Goal: Information Seeking & Learning: Find specific fact

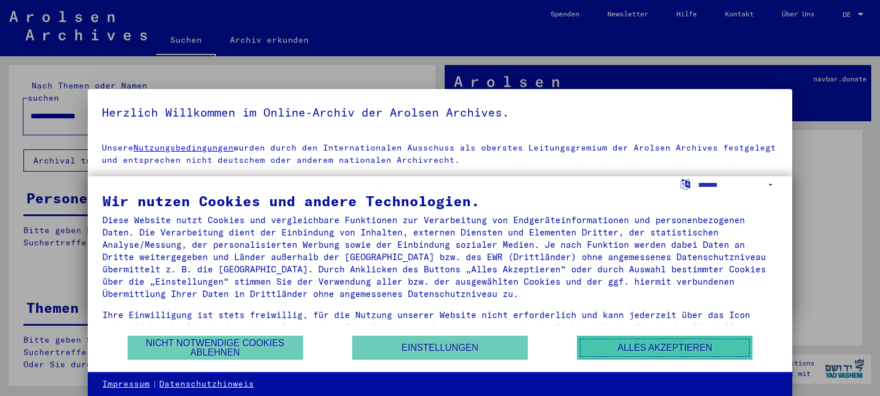
click at [607, 346] on button "Alles akzeptieren" at bounding box center [665, 347] width 176 height 24
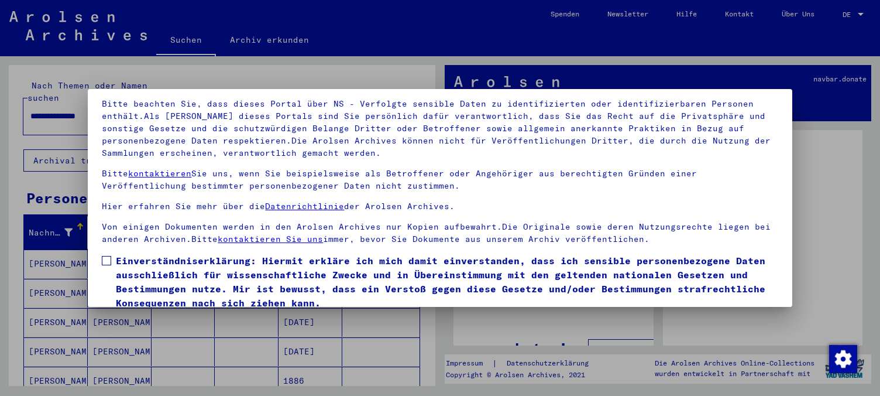
scroll to position [98, 0]
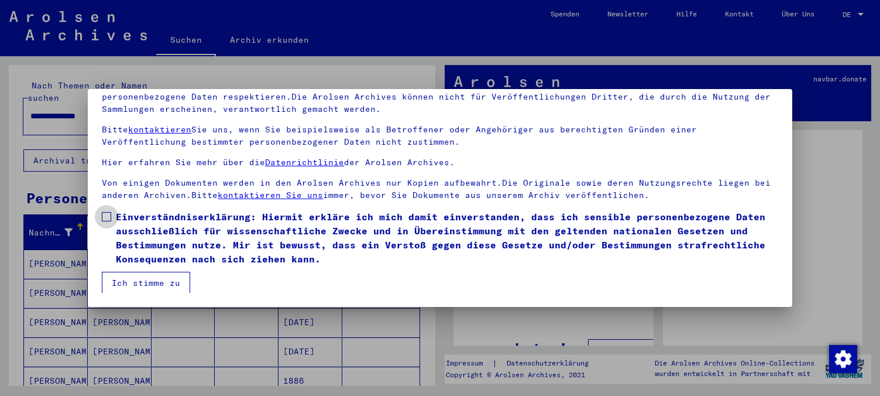
click at [107, 214] on span at bounding box center [106, 216] width 9 height 9
click at [128, 282] on button "Ich stimme zu" at bounding box center [146, 283] width 88 height 22
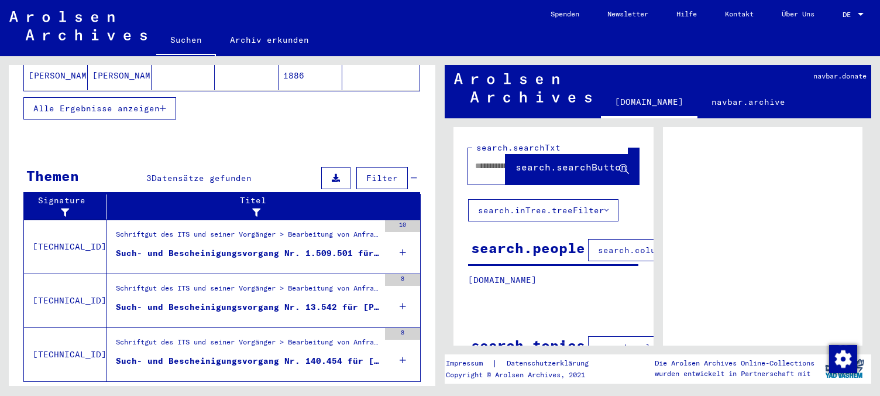
scroll to position [318, 0]
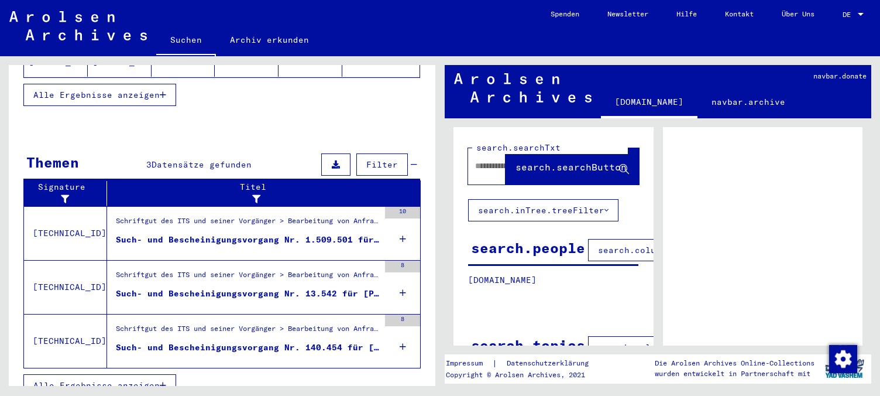
click at [400, 222] on icon at bounding box center [403, 238] width 6 height 41
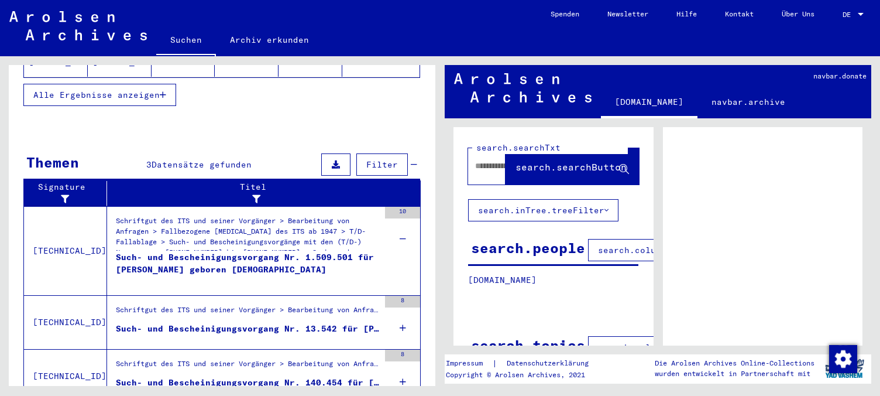
click at [400, 310] on icon at bounding box center [403, 327] width 6 height 41
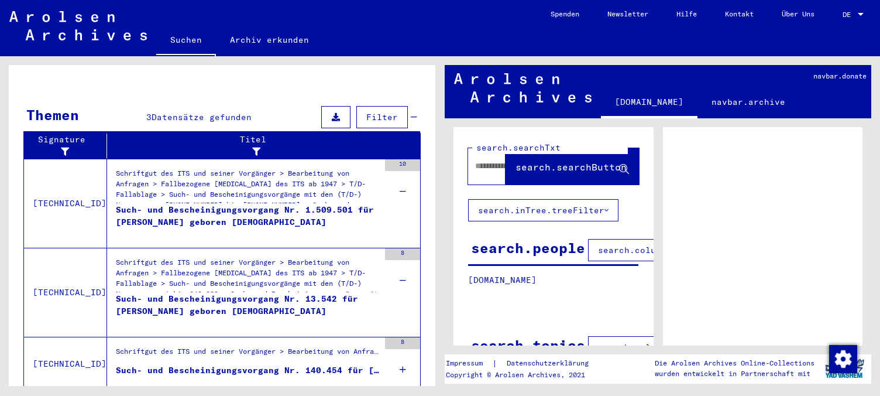
scroll to position [389, 0]
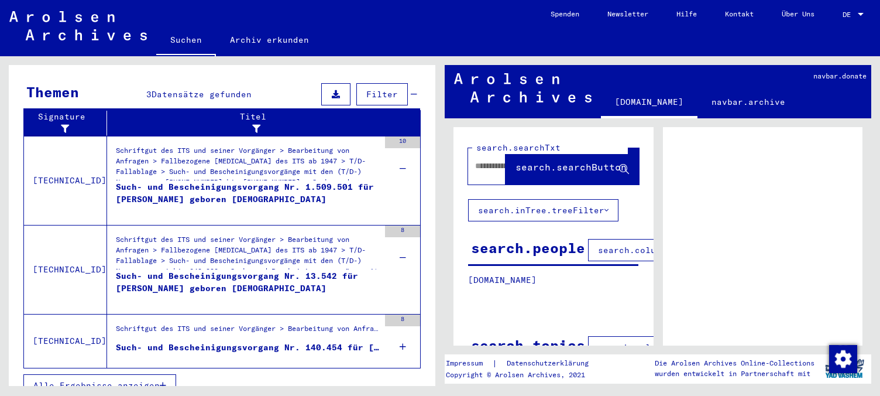
click at [400, 329] on icon at bounding box center [403, 346] width 6 height 41
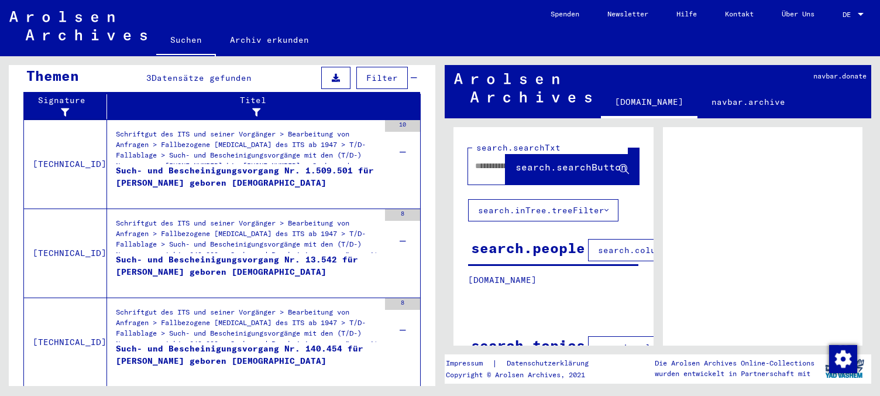
scroll to position [424, 0]
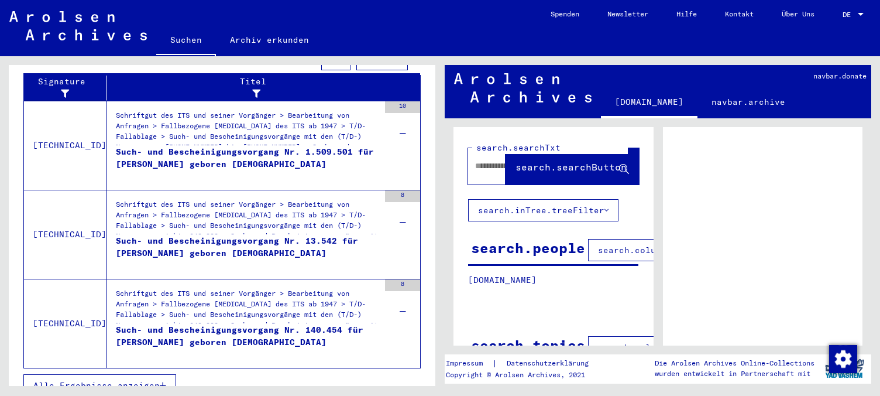
click at [164, 381] on icon "button" at bounding box center [163, 385] width 6 height 8
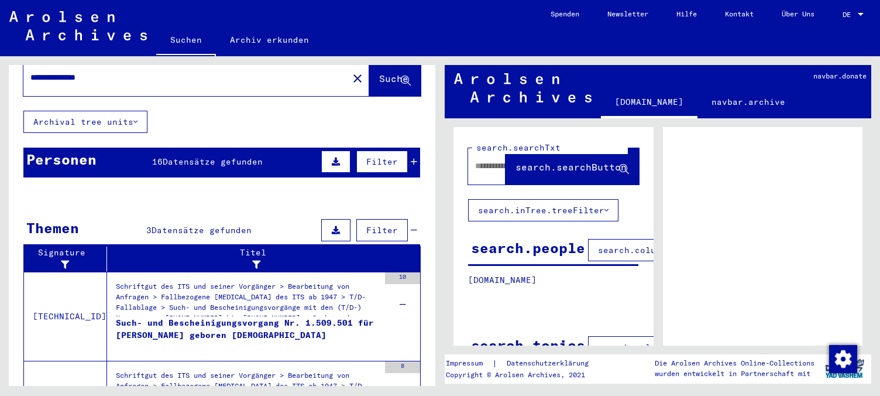
scroll to position [0, 0]
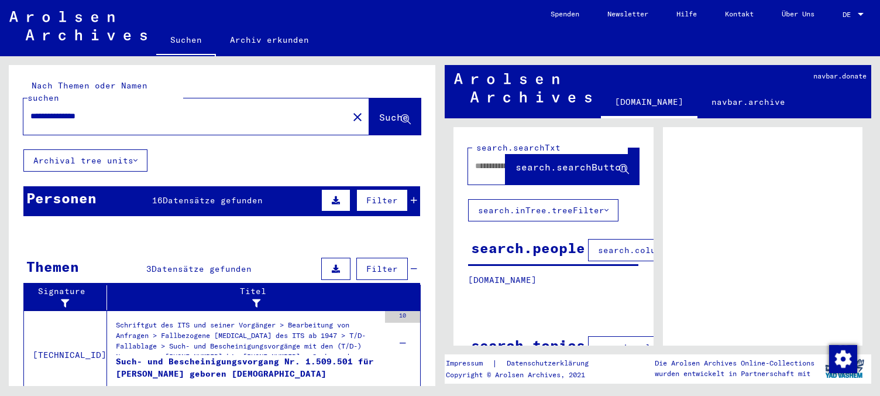
click at [332, 196] on icon at bounding box center [336, 200] width 8 height 8
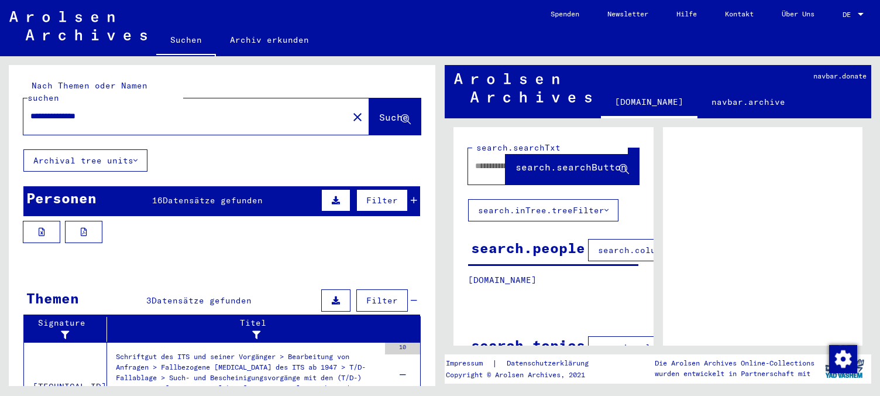
click at [411, 196] on icon at bounding box center [414, 200] width 6 height 8
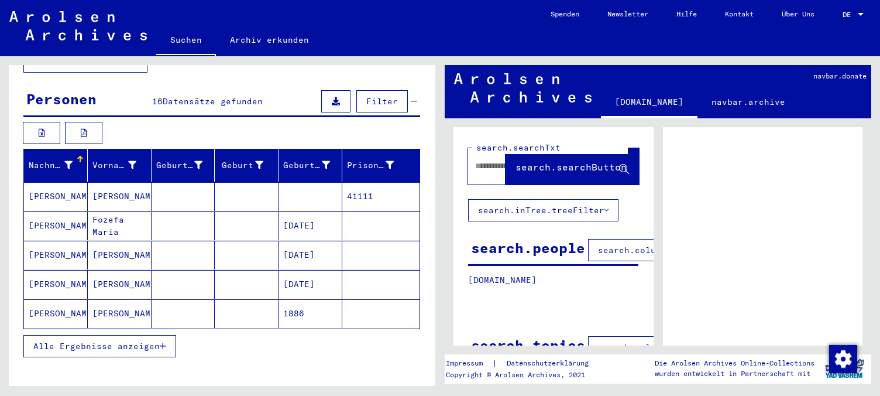
scroll to position [100, 0]
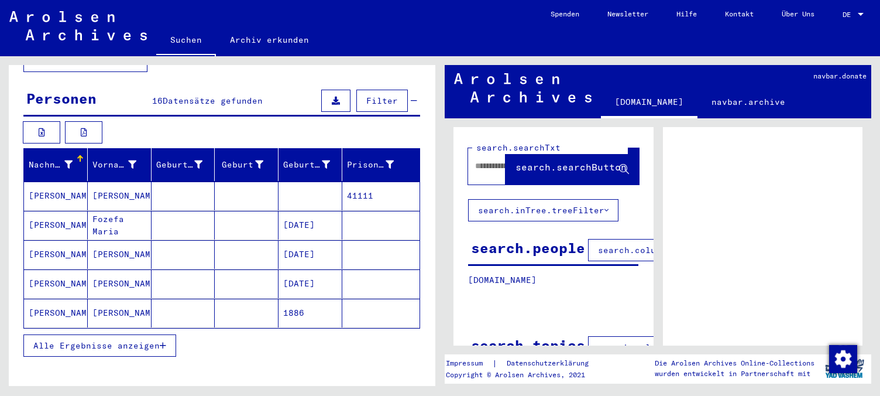
click at [162, 341] on icon "button" at bounding box center [163, 345] width 6 height 8
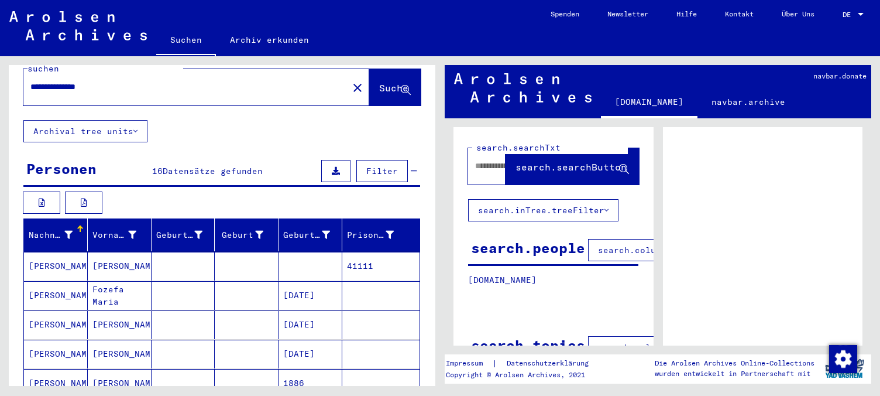
scroll to position [0, 0]
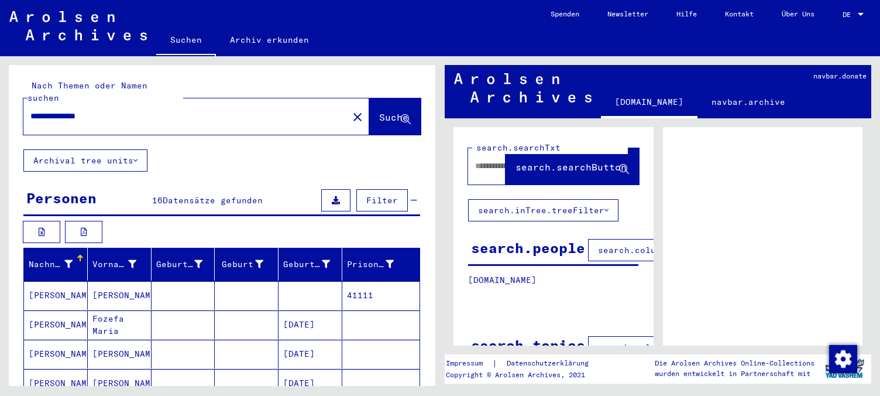
click at [56, 110] on input "**********" at bounding box center [185, 116] width 311 height 12
type input "**********"
click at [379, 111] on span "Suche" at bounding box center [393, 117] width 29 height 12
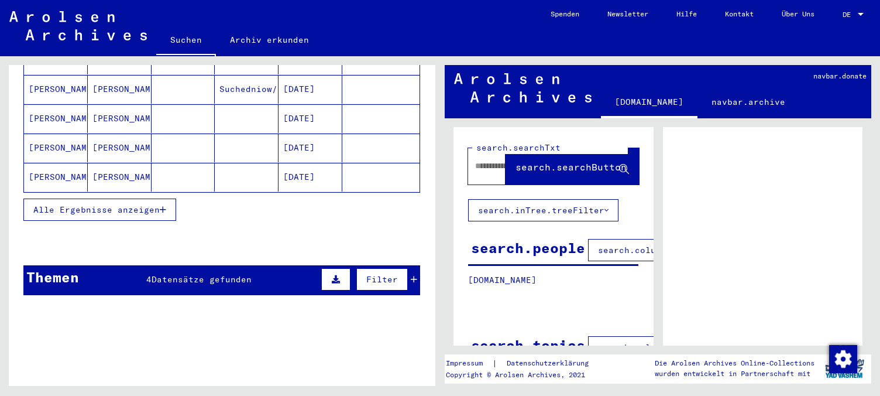
scroll to position [236, 0]
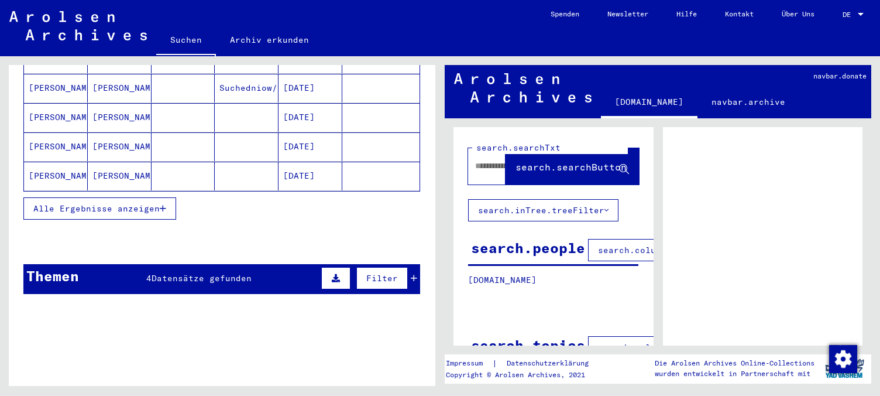
click at [332, 274] on icon at bounding box center [336, 278] width 8 height 8
click at [411, 274] on icon at bounding box center [414, 278] width 6 height 8
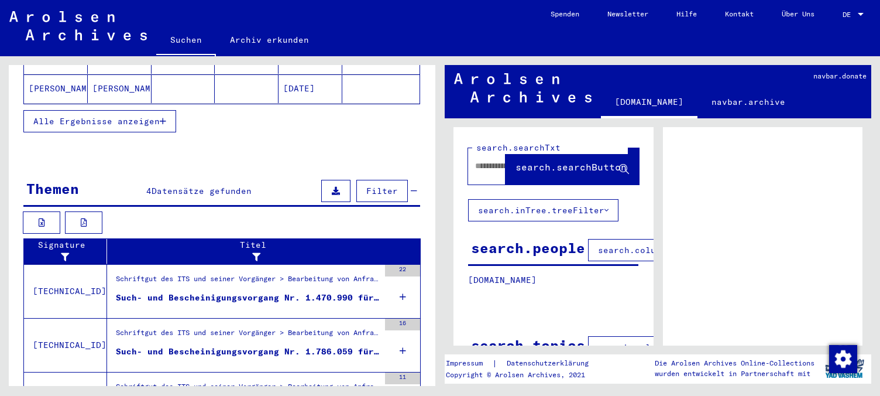
scroll to position [338, 0]
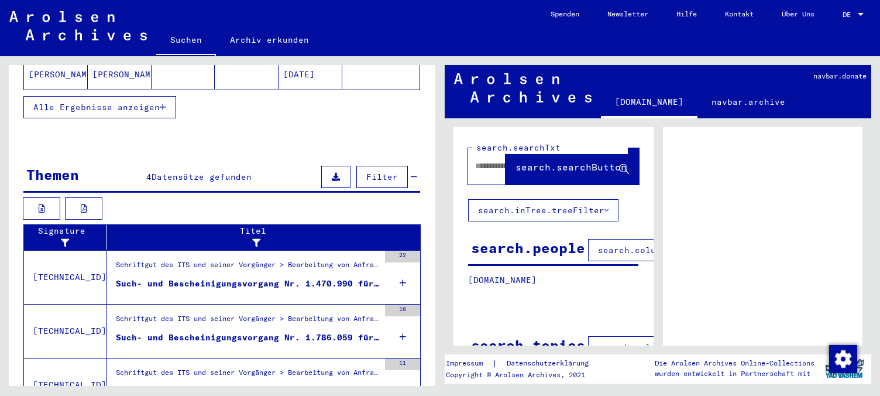
click at [400, 267] on icon at bounding box center [403, 282] width 6 height 41
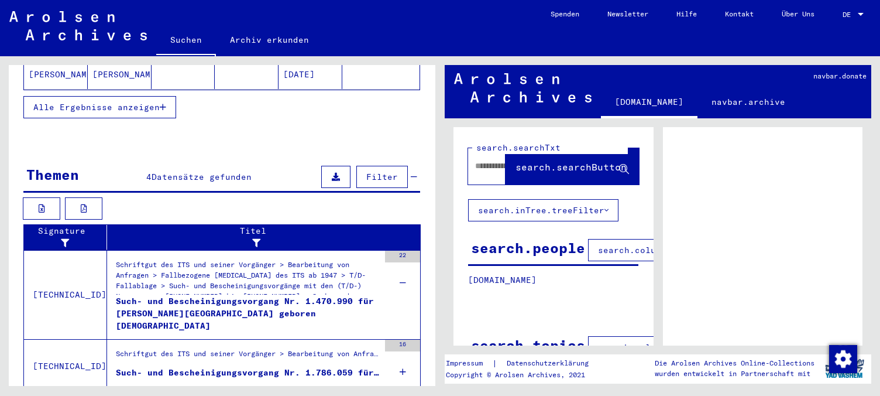
drag, startPoint x: 427, startPoint y: 253, endPoint x: 427, endPoint y: 293, distance: 39.8
click at [427, 293] on div "Signature Titel [TECHNICAL_ID] Schriftgut des ITS und seiner Vorgänger > Bearbe…" at bounding box center [222, 384] width 427 height 320
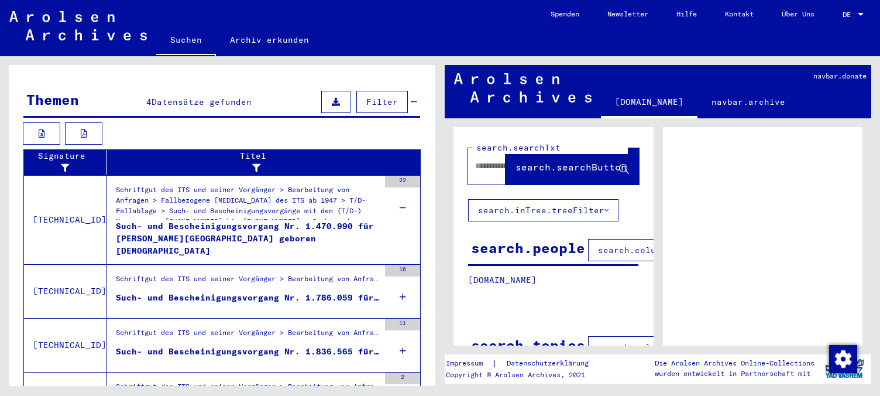
scroll to position [413, 0]
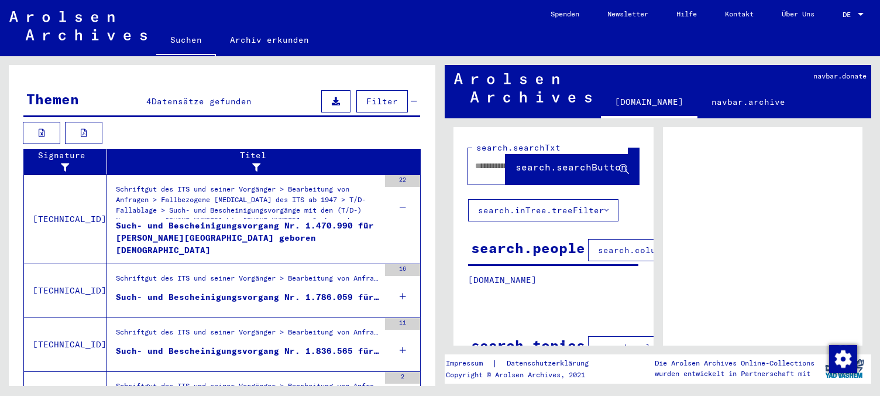
click at [400, 283] on icon at bounding box center [403, 296] width 6 height 41
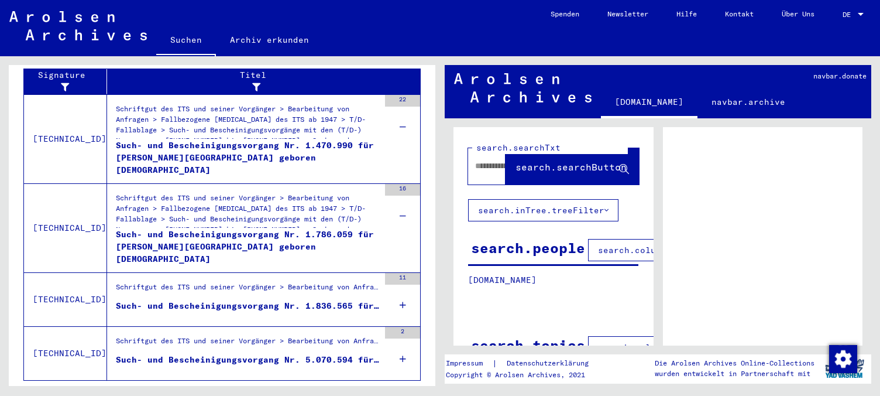
scroll to position [495, 0]
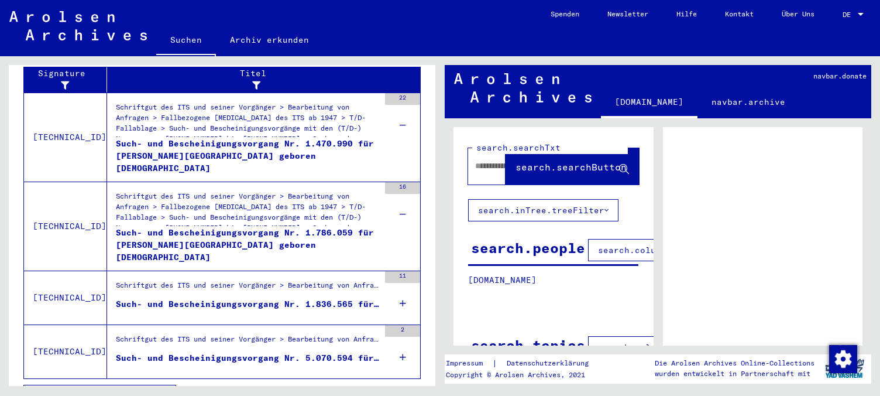
click at [400, 287] on icon at bounding box center [403, 303] width 6 height 41
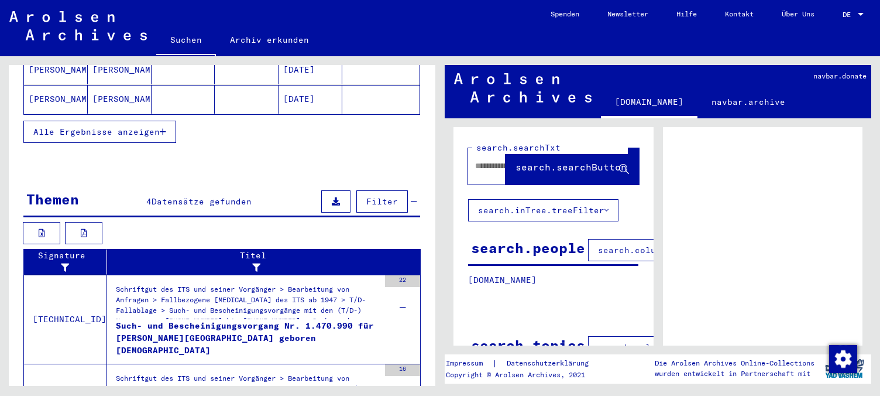
scroll to position [312, 0]
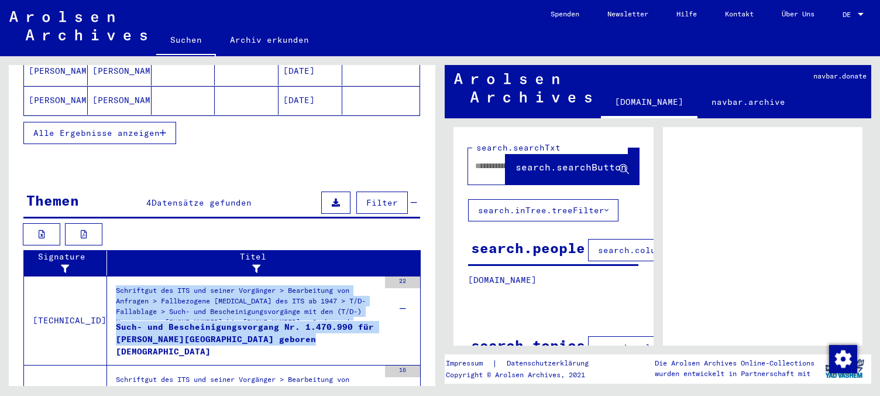
drag, startPoint x: 308, startPoint y: 323, endPoint x: 90, endPoint y: 289, distance: 221.1
click at [116, 321] on mat-grid-tile "Such- und Bescheinigungsvorgang Nr. 1.470.990 für [PERSON_NAME][GEOGRAPHIC_DATA…" at bounding box center [247, 338] width 263 height 35
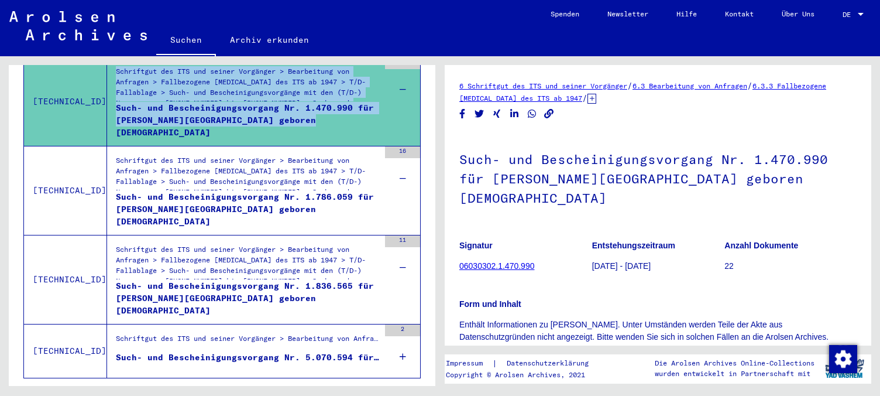
drag, startPoint x: 456, startPoint y: 77, endPoint x: 837, endPoint y: 318, distance: 450.7
click at [837, 318] on div "6 Schriftgut des ITS und seiner Vorgänger / 6.3 Bearbeitung von Anfragen / 6.3.…" at bounding box center [658, 205] width 427 height 280
